Goal: Information Seeking & Learning: Learn about a topic

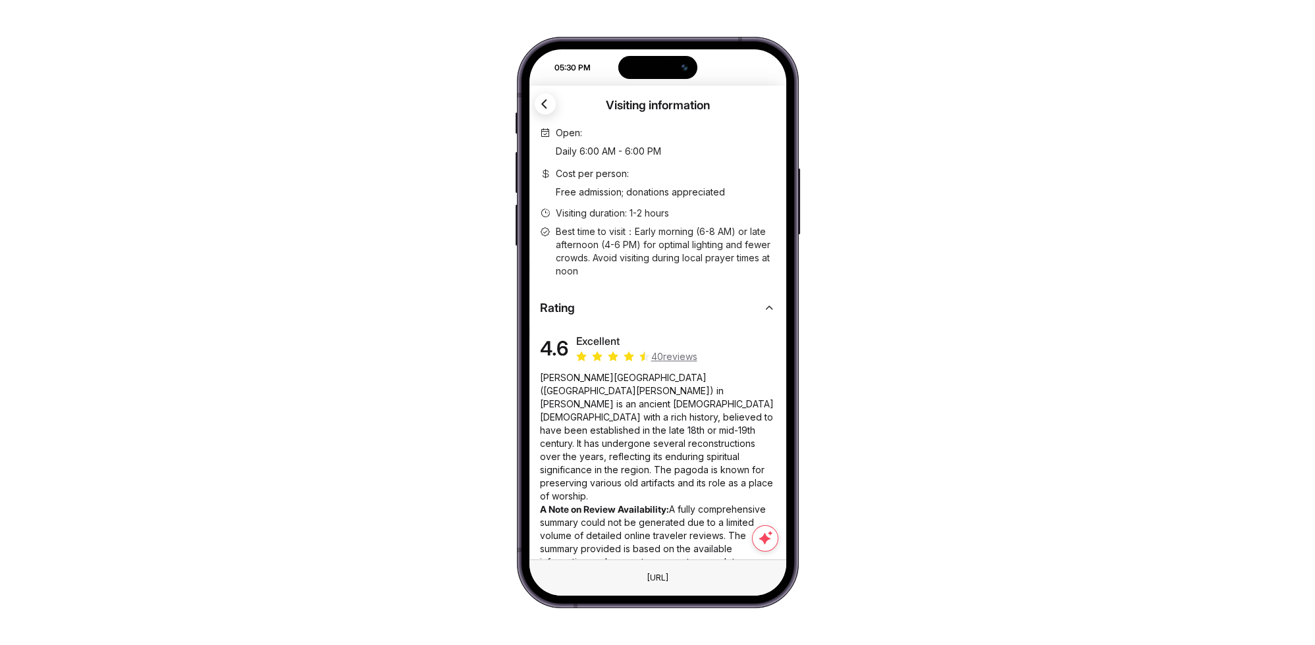
scroll to position [345, 0]
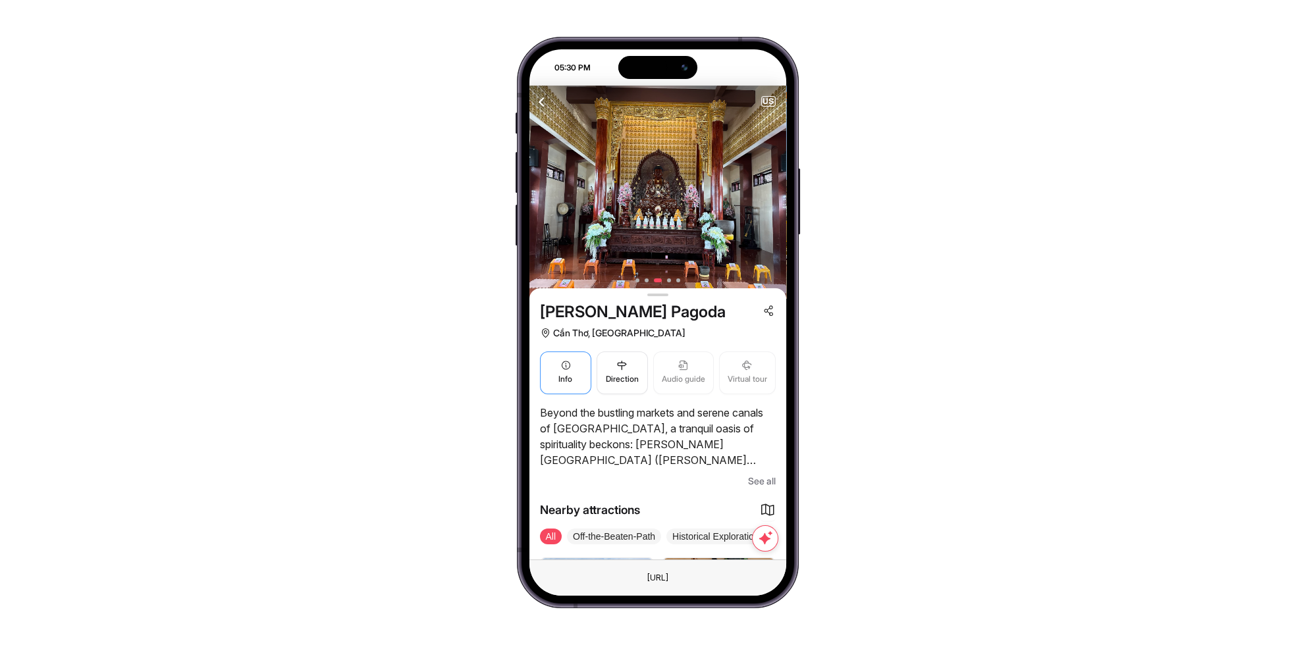
click at [544, 363] on button "Info" at bounding box center [565, 373] width 51 height 43
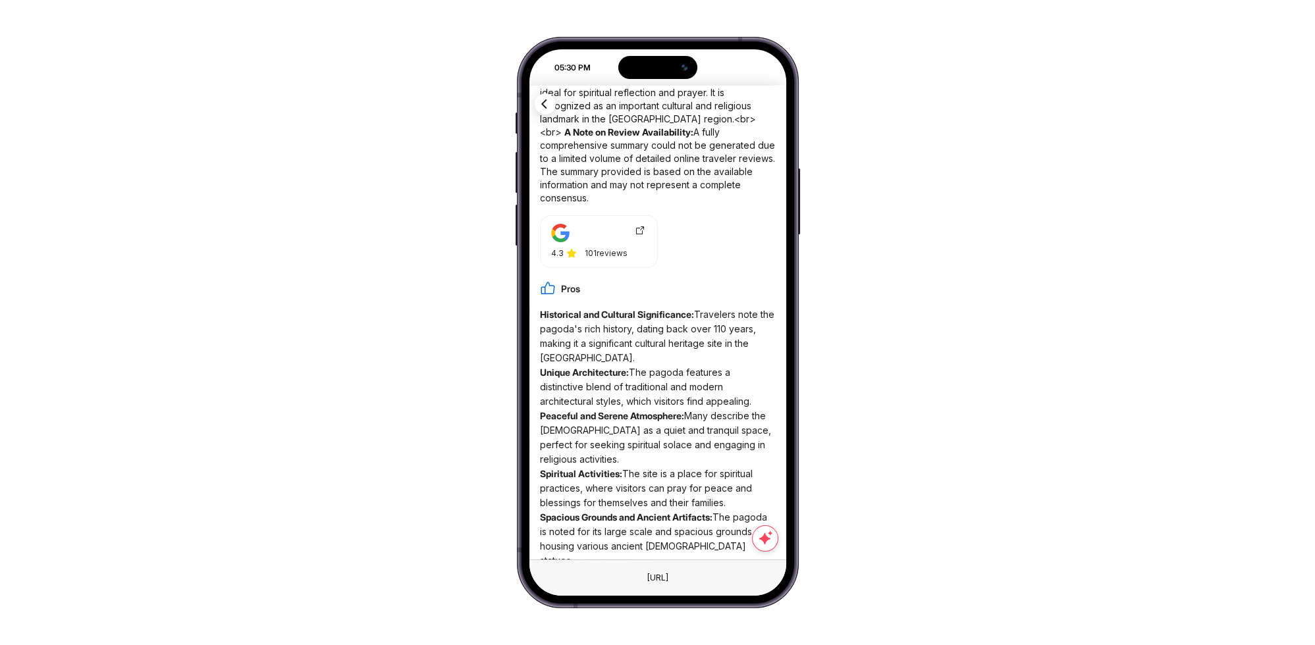
scroll to position [475, 0]
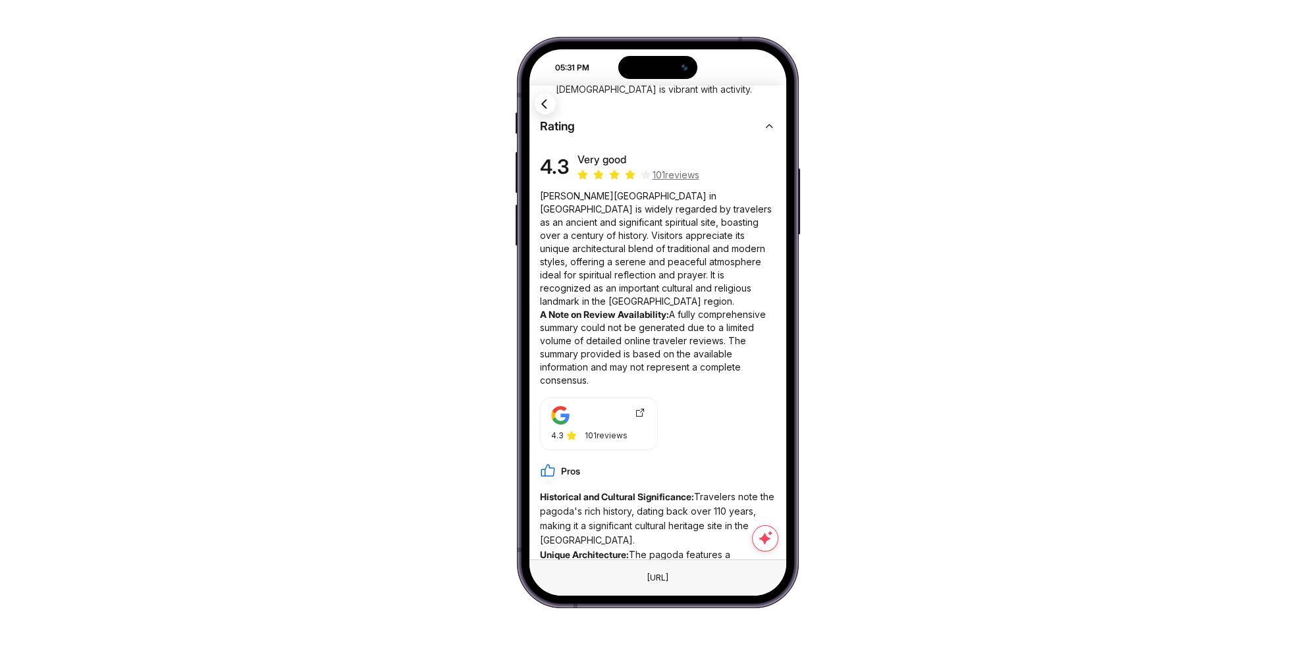
scroll to position [475, 0]
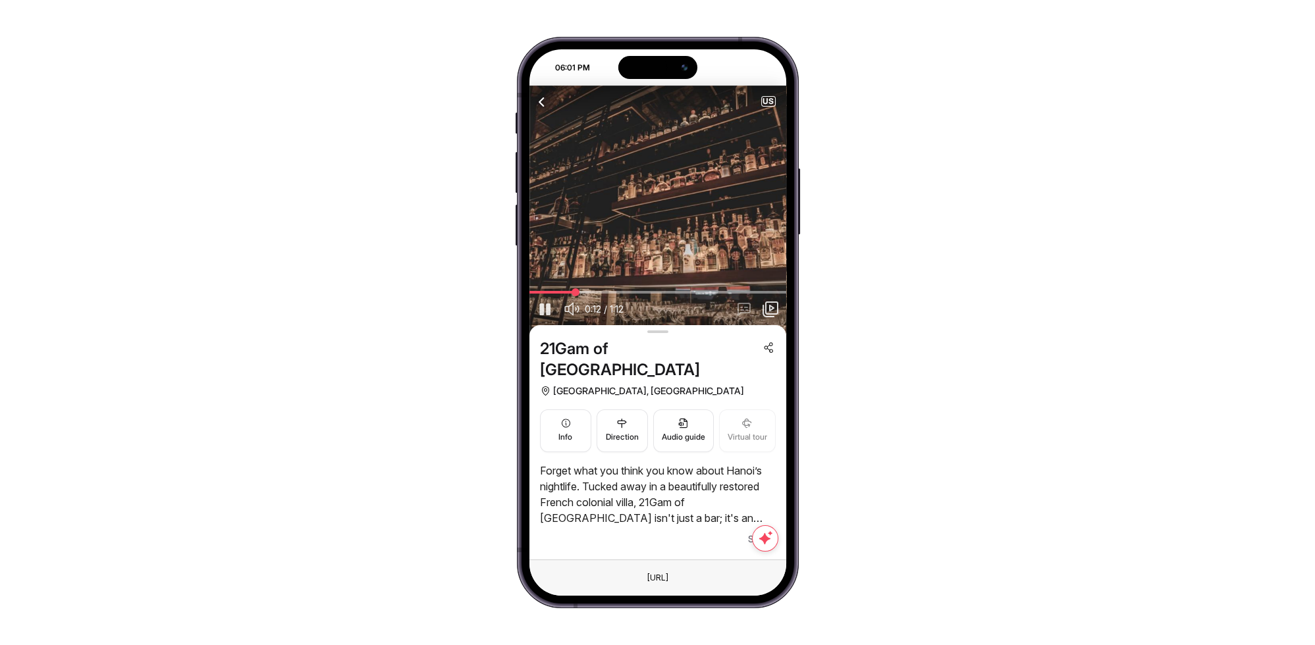
click at [542, 309] on icon "button" at bounding box center [545, 309] width 16 height 16
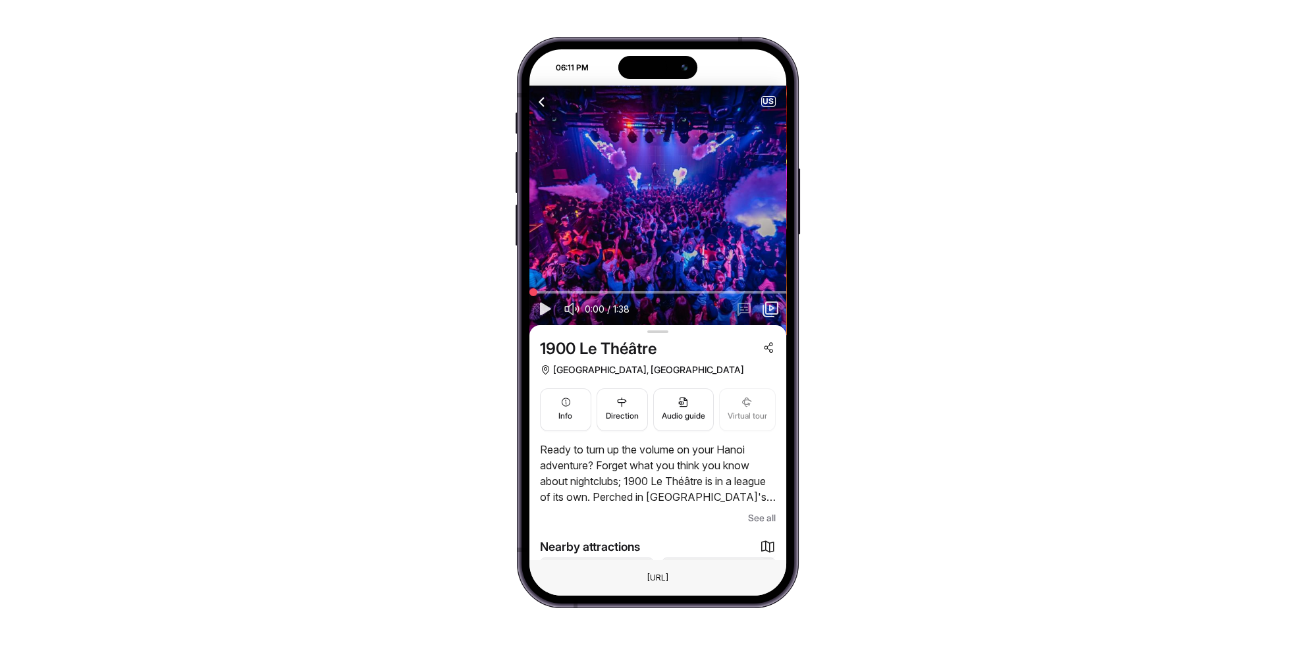
click at [542, 313] on icon "button" at bounding box center [544, 309] width 16 height 16
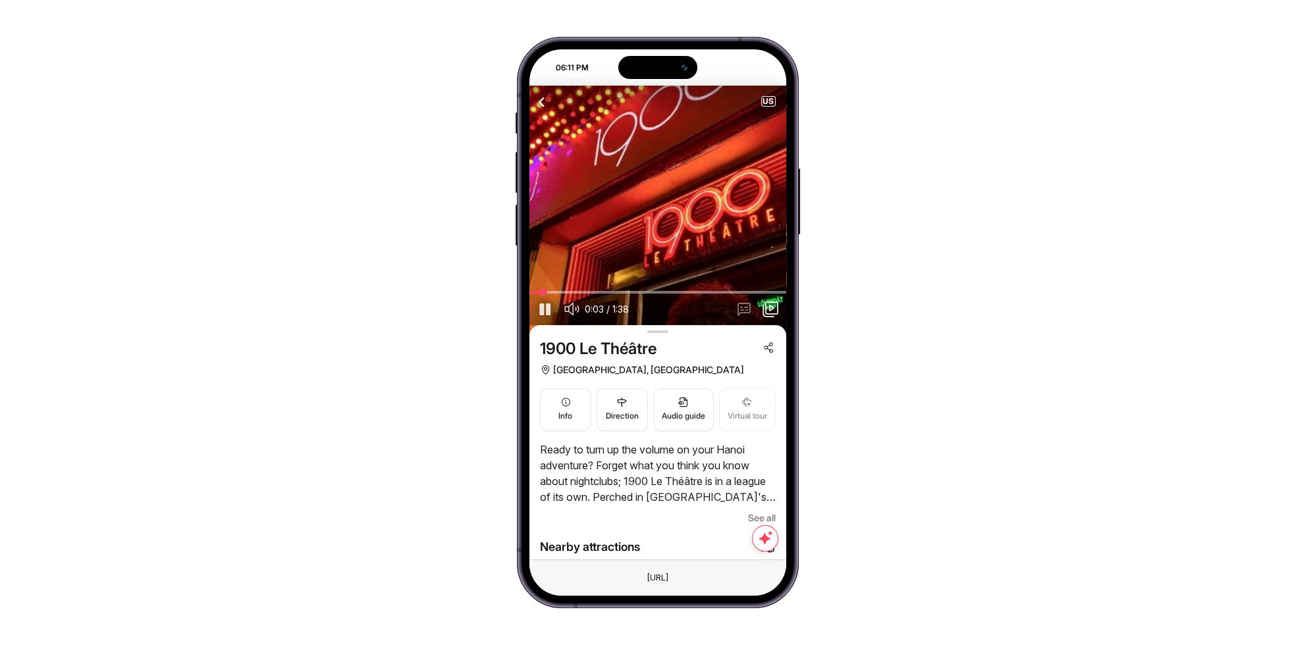
click at [543, 309] on icon "button" at bounding box center [545, 309] width 16 height 16
